Goal: Task Accomplishment & Management: Use online tool/utility

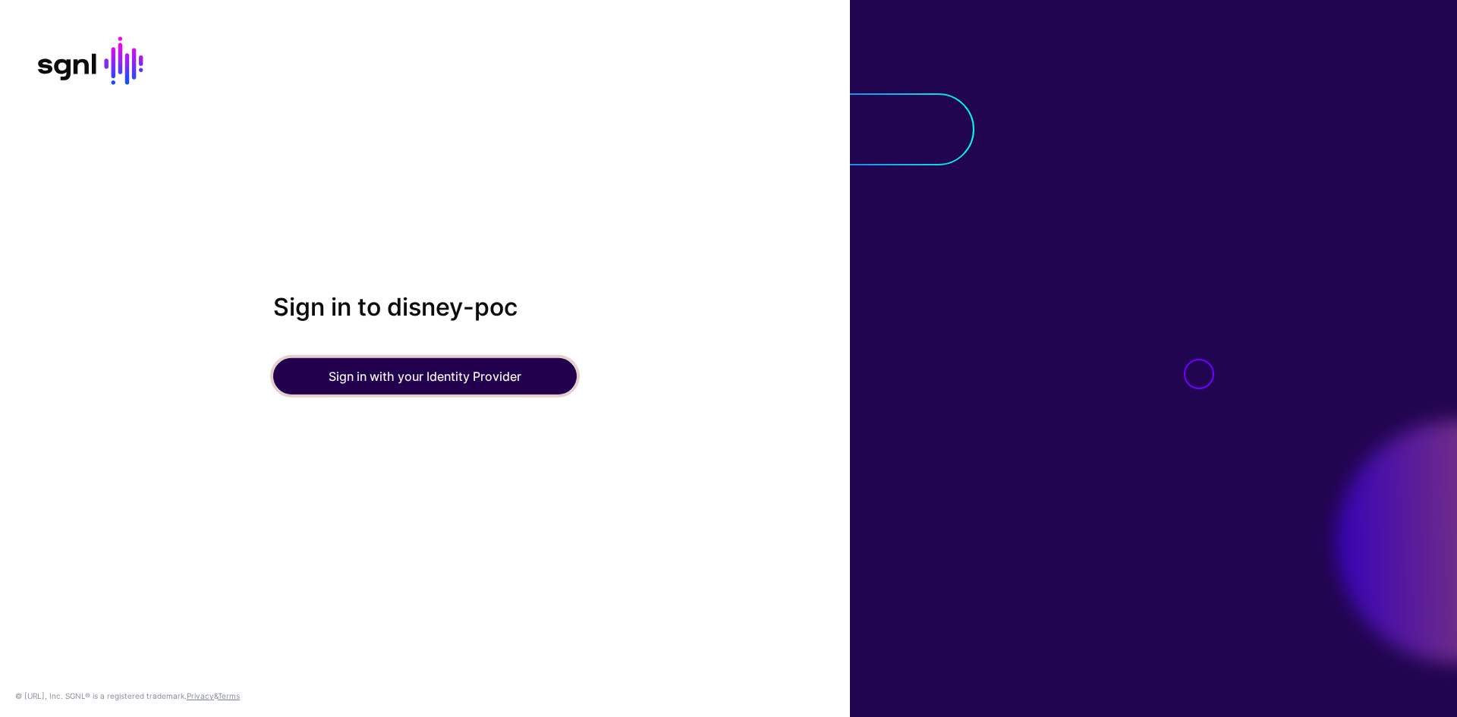
click at [435, 359] on button "Sign in with your Identity Provider" at bounding box center [424, 376] width 303 height 36
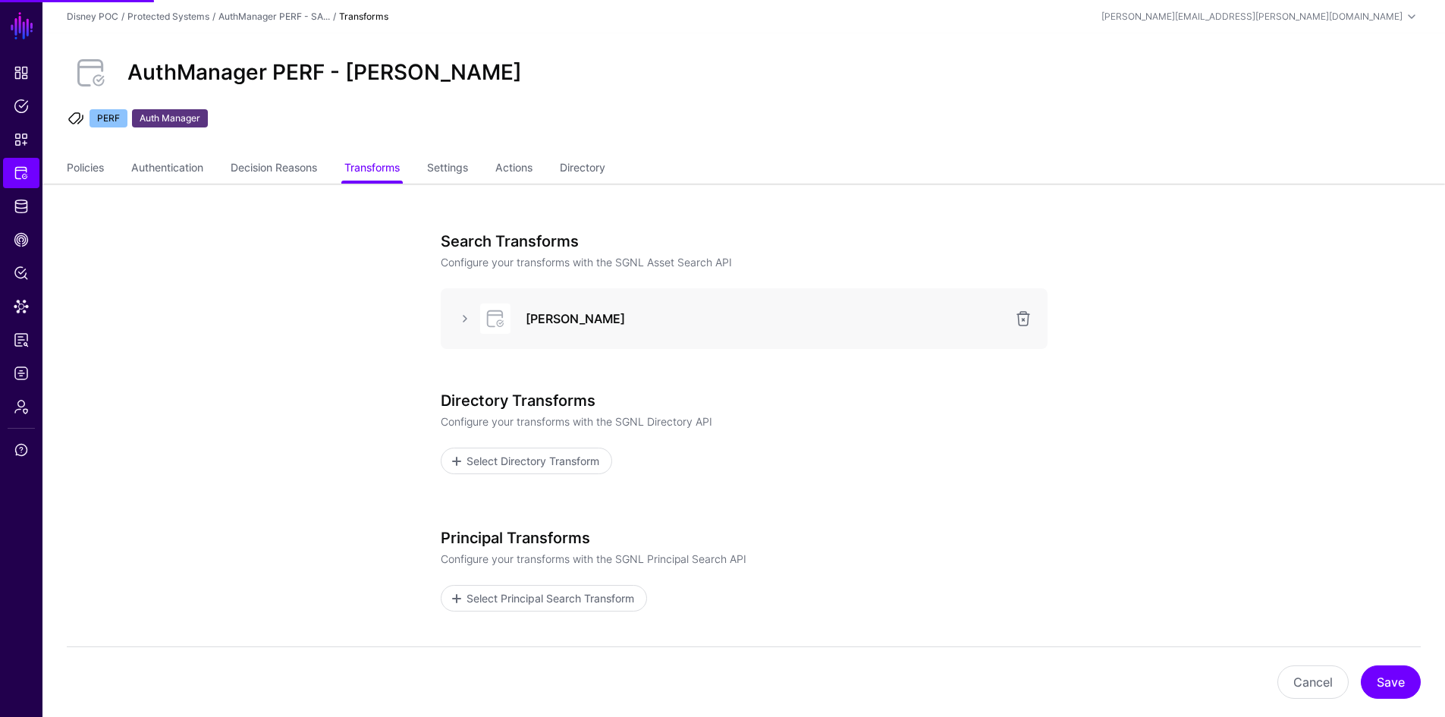
click at [474, 314] on div at bounding box center [494, 318] width 46 height 30
click at [469, 313] on link at bounding box center [465, 319] width 18 height 18
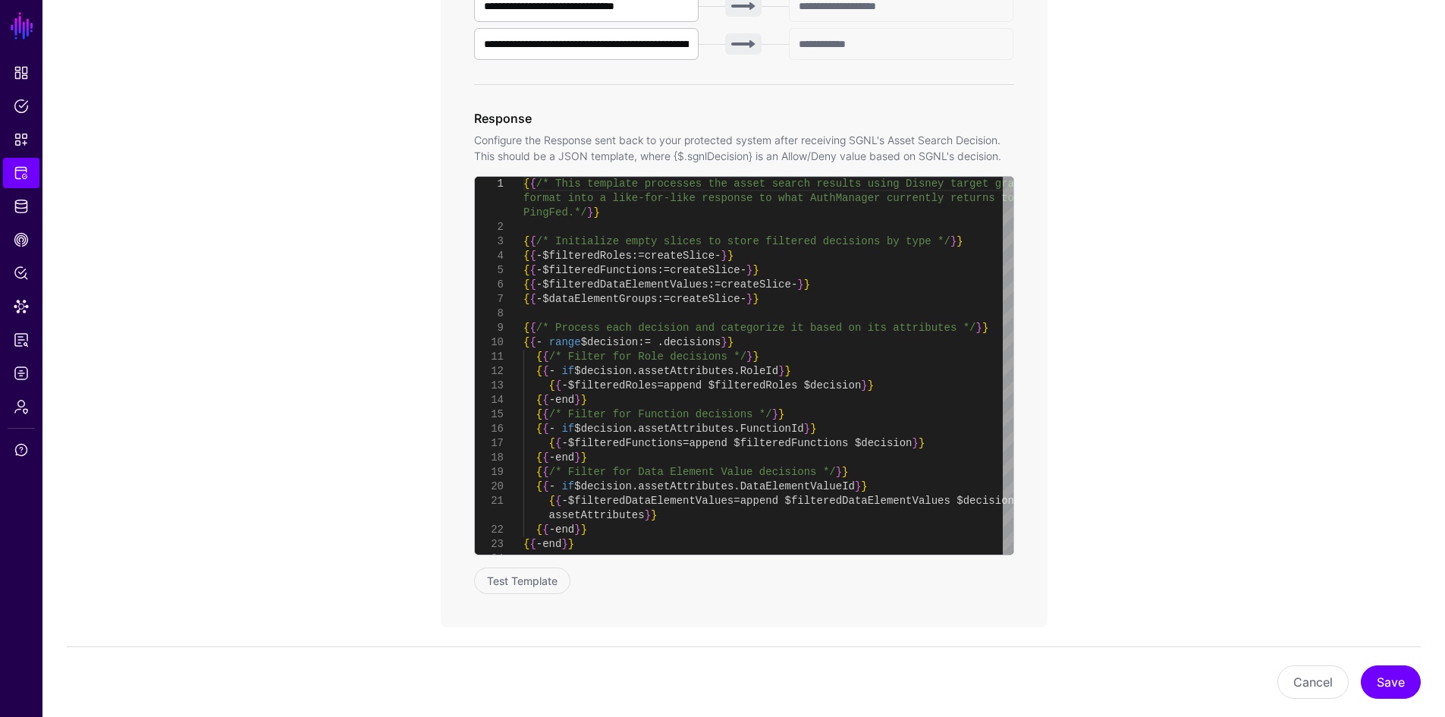
scroll to position [727, 0]
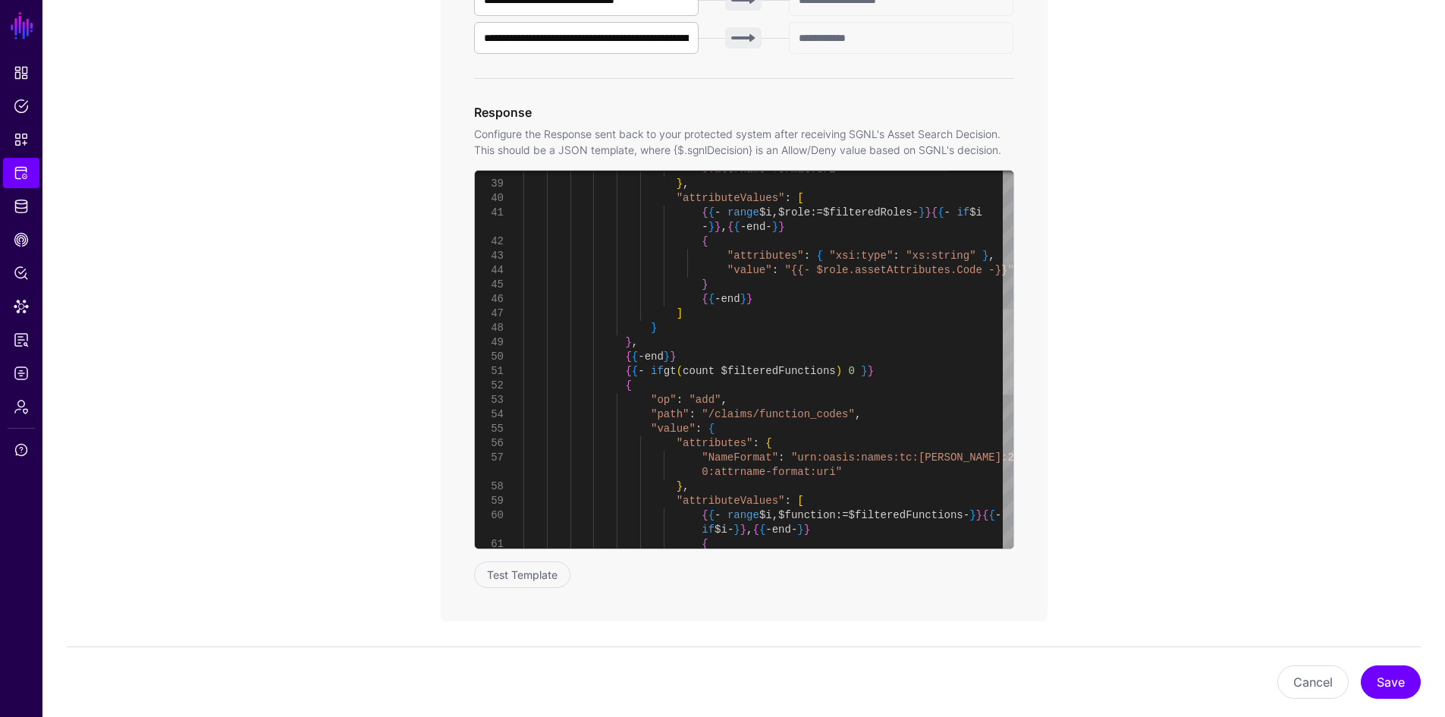
click at [1013, 383] on div at bounding box center [1008, 352] width 11 height 85
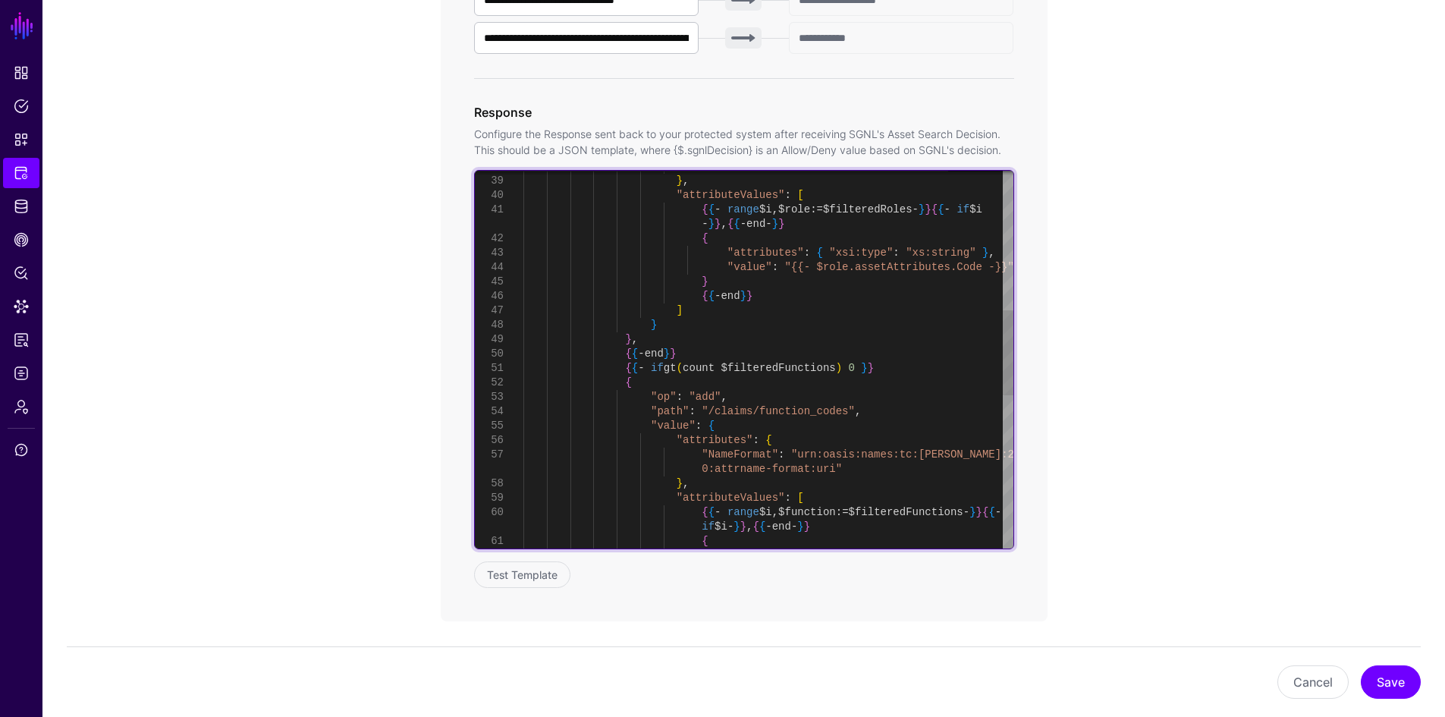
click at [809, 408] on div "0:attrname-format:uri" } , "attributeValues" : [ { { - range $i , $role := $fil…" at bounding box center [768, 390] width 490 height 1672
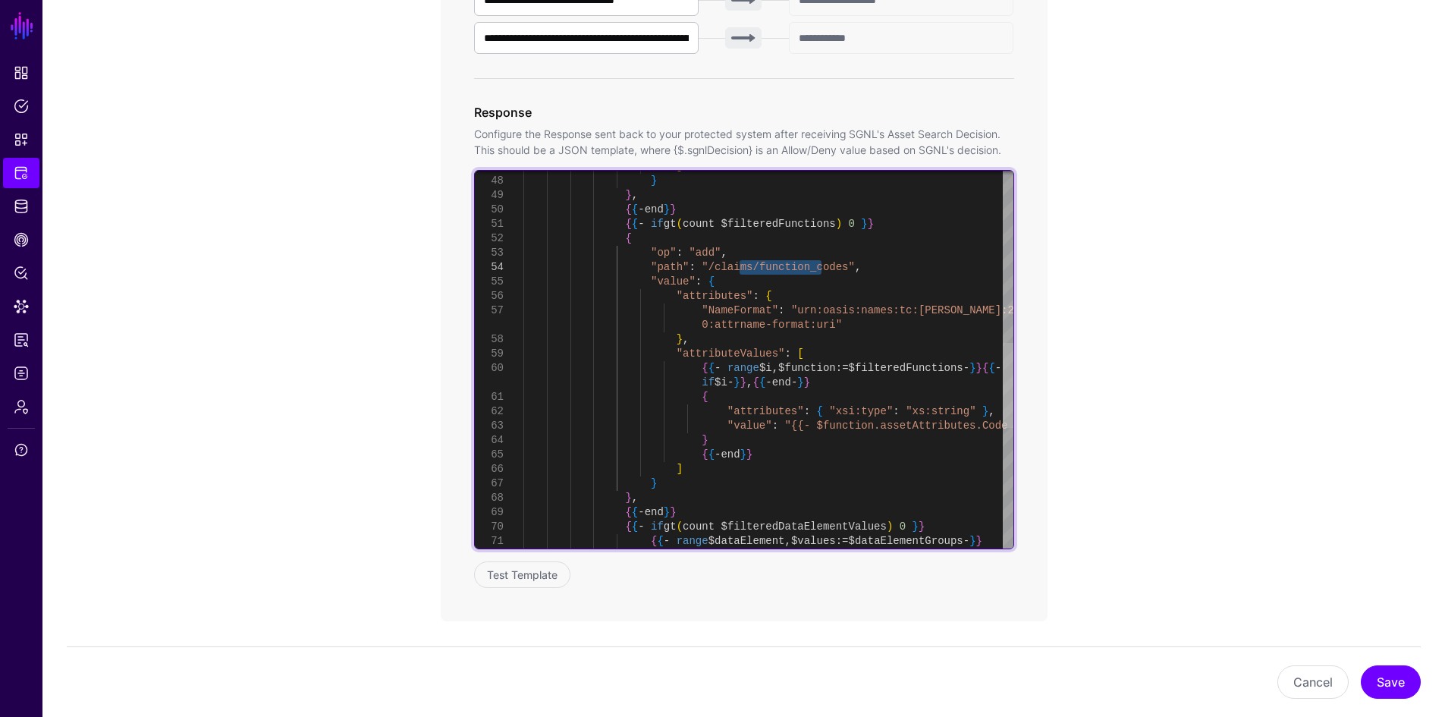
click at [1007, 372] on div at bounding box center [1008, 385] width 11 height 85
drag, startPoint x: 687, startPoint y: 395, endPoint x: 703, endPoint y: 403, distance: 17.6
click at [687, 395] on div "] } } , { { - end } } { { - if gt ( count $filteredFunctions ) 0 } } { "op" : "…" at bounding box center [768, 246] width 490 height 1672
type textarea "**********"
click at [734, 432] on div "] } } , { { - end } } { { - if gt ( count $filteredFunctions ) 0 } } { "op" : "…" at bounding box center [768, 246] width 490 height 1672
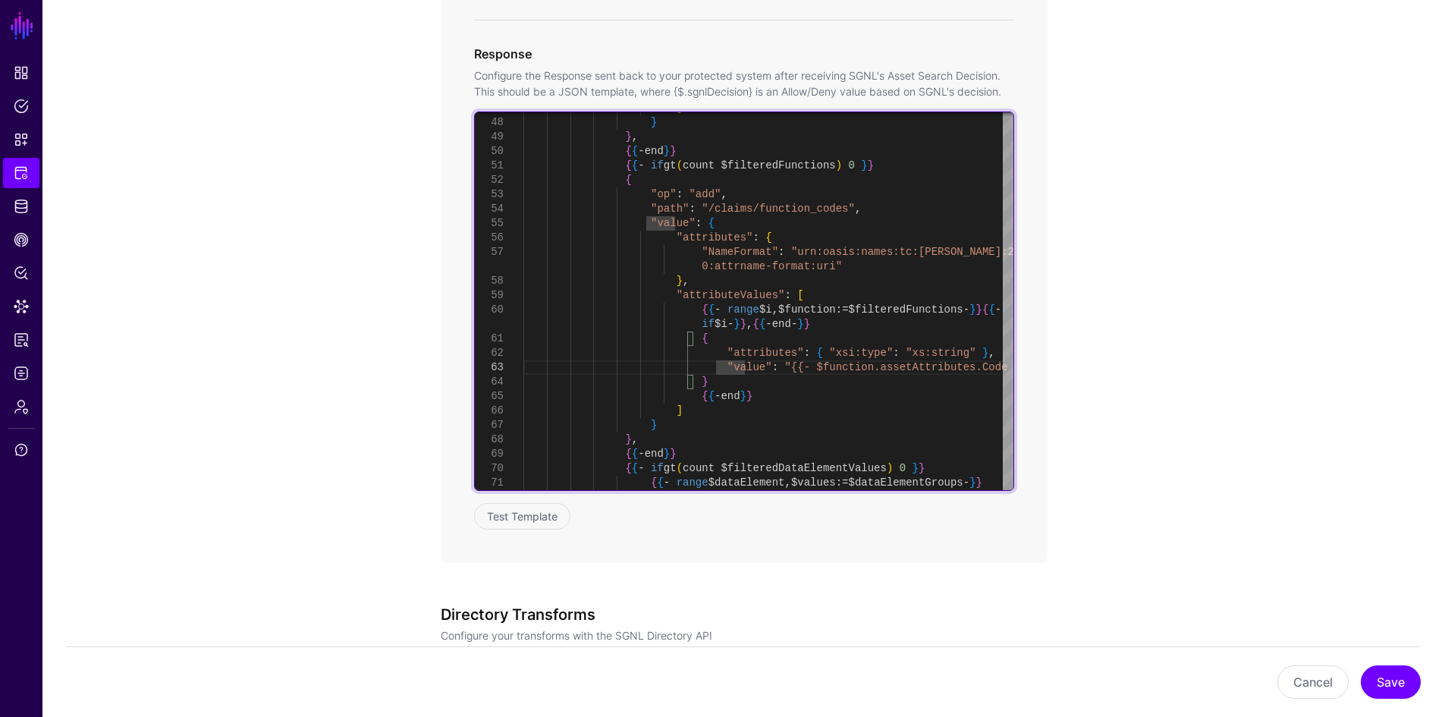
scroll to position [819, 0]
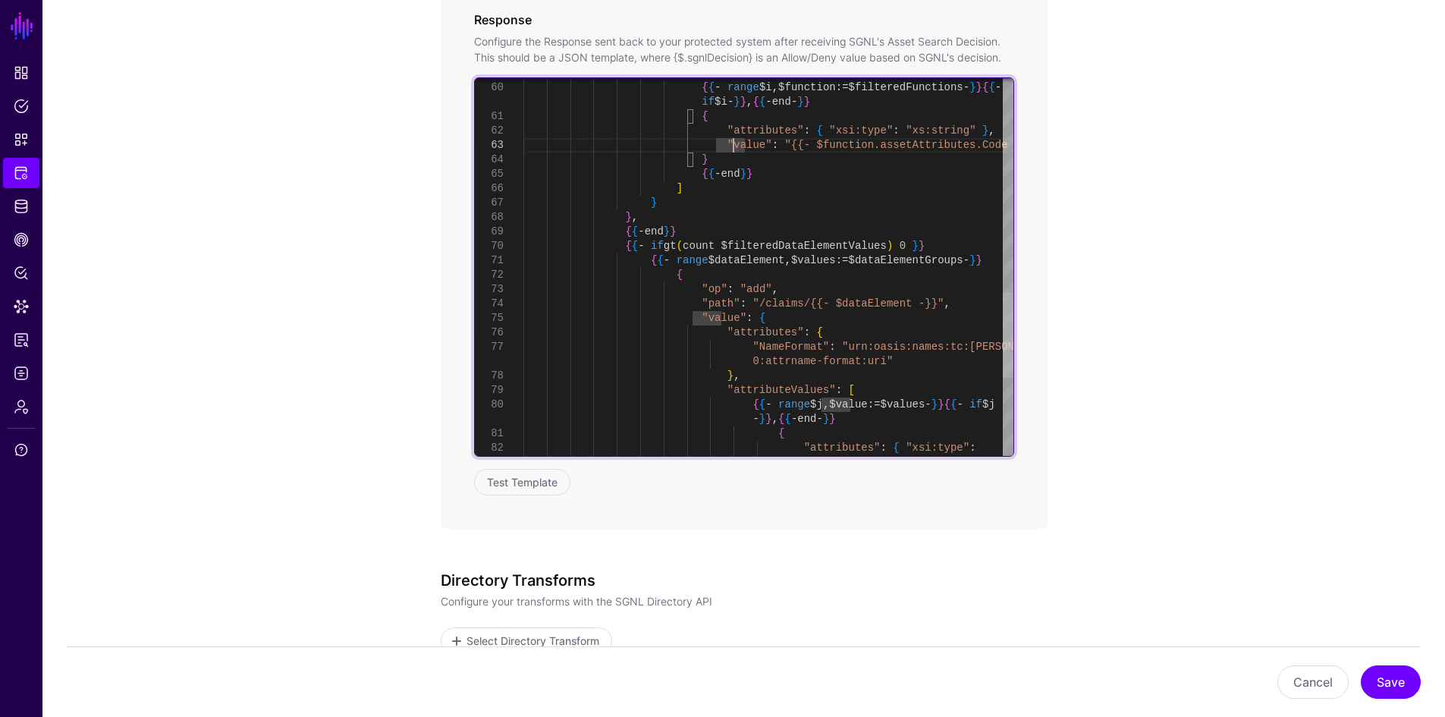
click at [1014, 300] on div at bounding box center [1008, 335] width 11 height 85
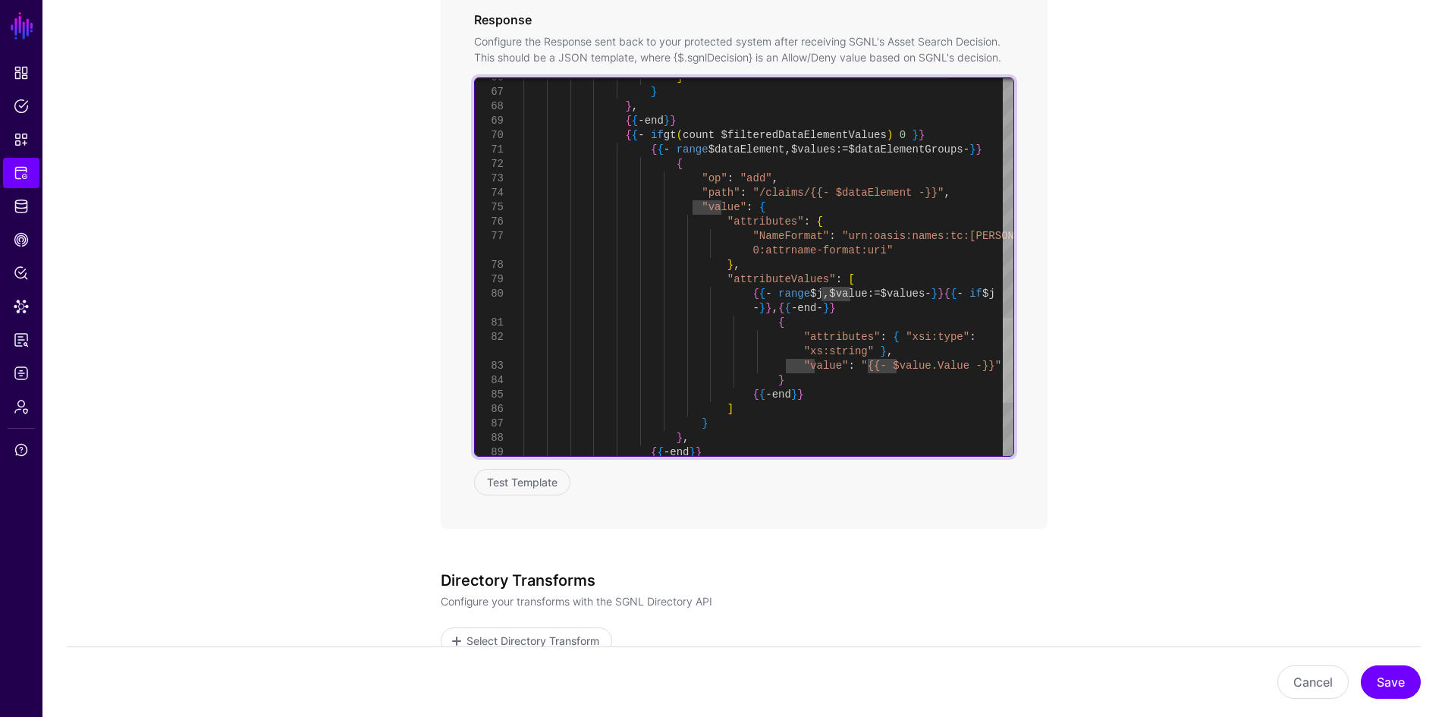
click at [1014, 334] on div at bounding box center [1008, 360] width 11 height 85
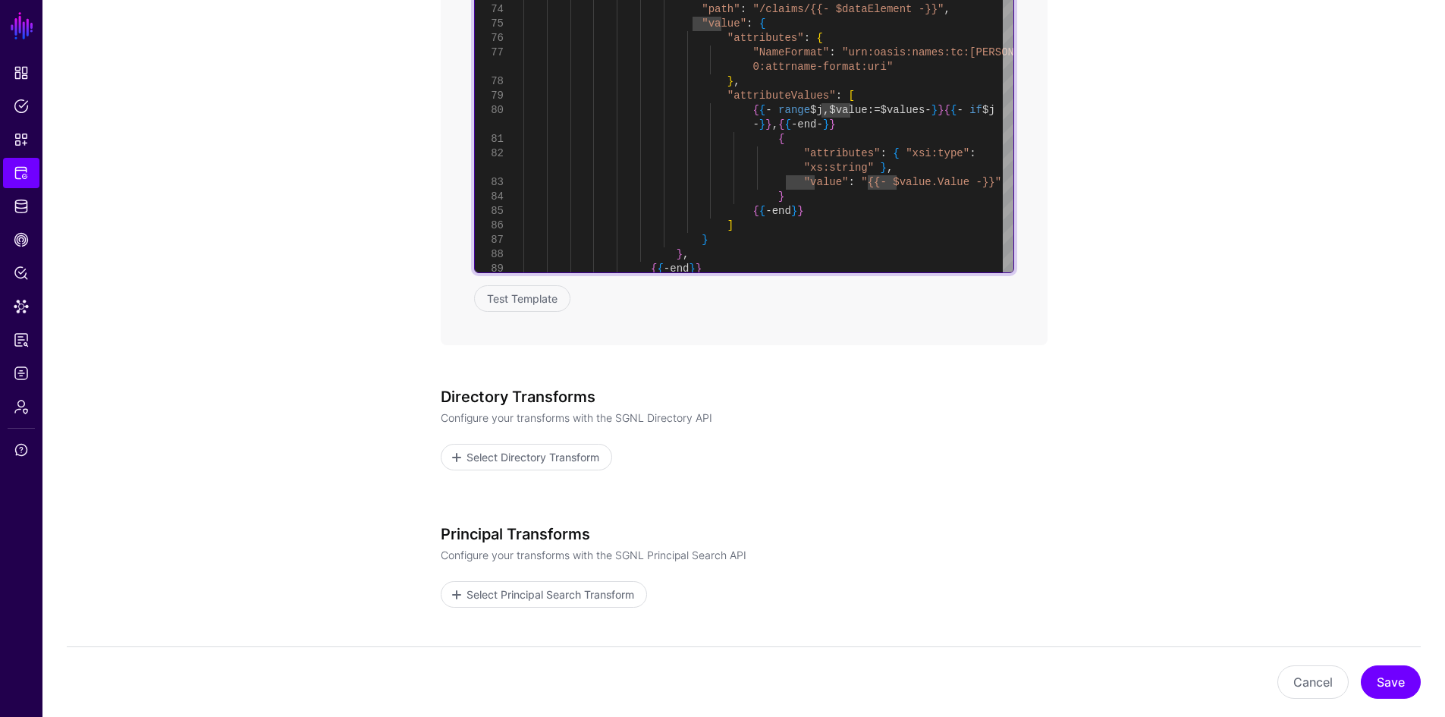
scroll to position [967, 0]
